Goal: Task Accomplishment & Management: Manage account settings

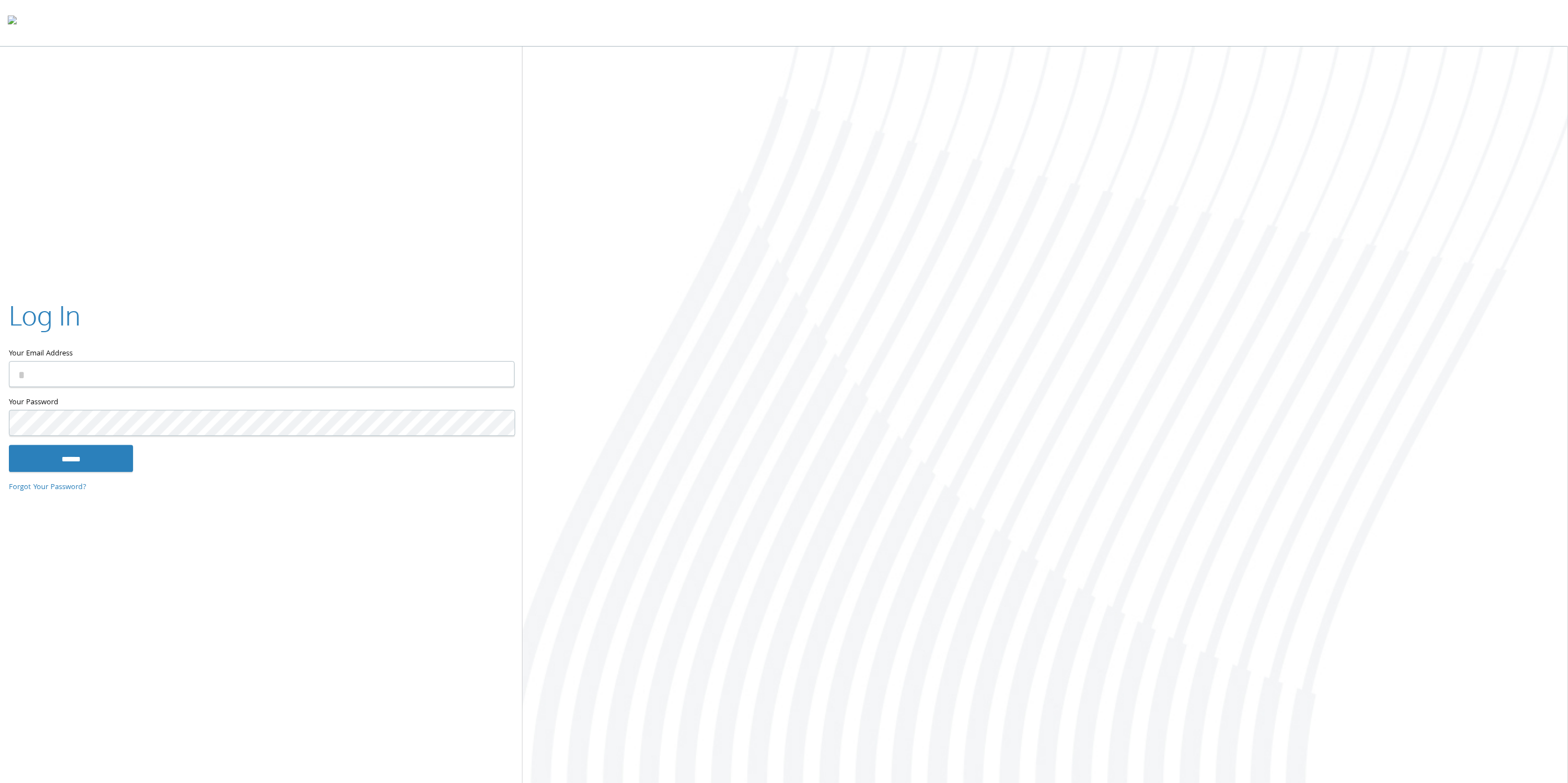
type input "**********"
click at [130, 369] on input "**********" at bounding box center [261, 375] width 506 height 26
click at [100, 458] on input "******" at bounding box center [71, 458] width 124 height 27
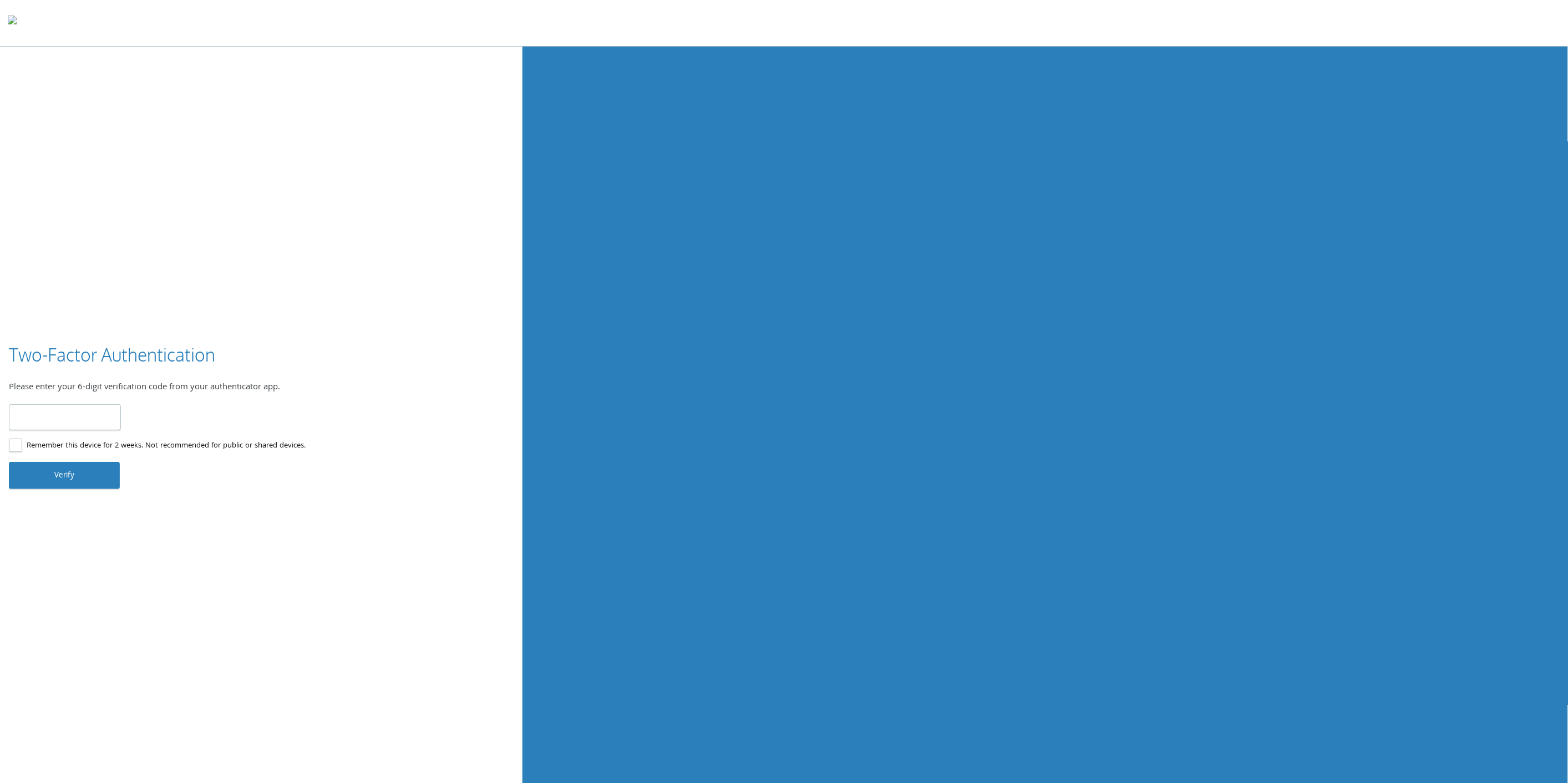
type input "******"
